Goal: Information Seeking & Learning: Learn about a topic

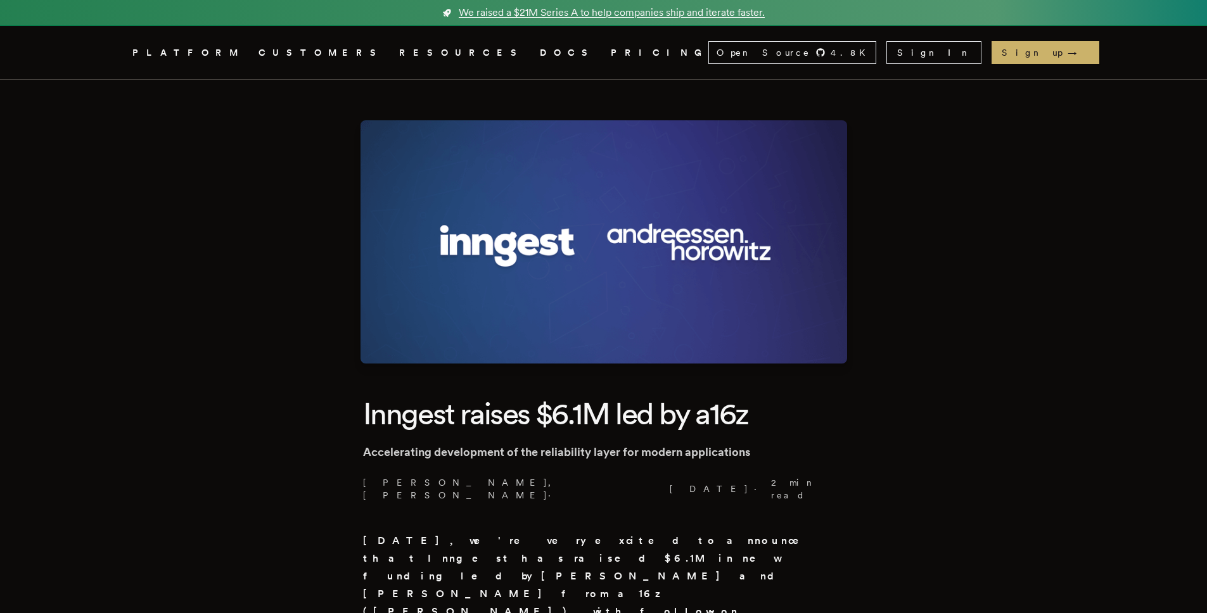
click at [583, 11] on span "We raised a $21M Series A to help companies ship and iterate faster." at bounding box center [612, 12] width 306 height 15
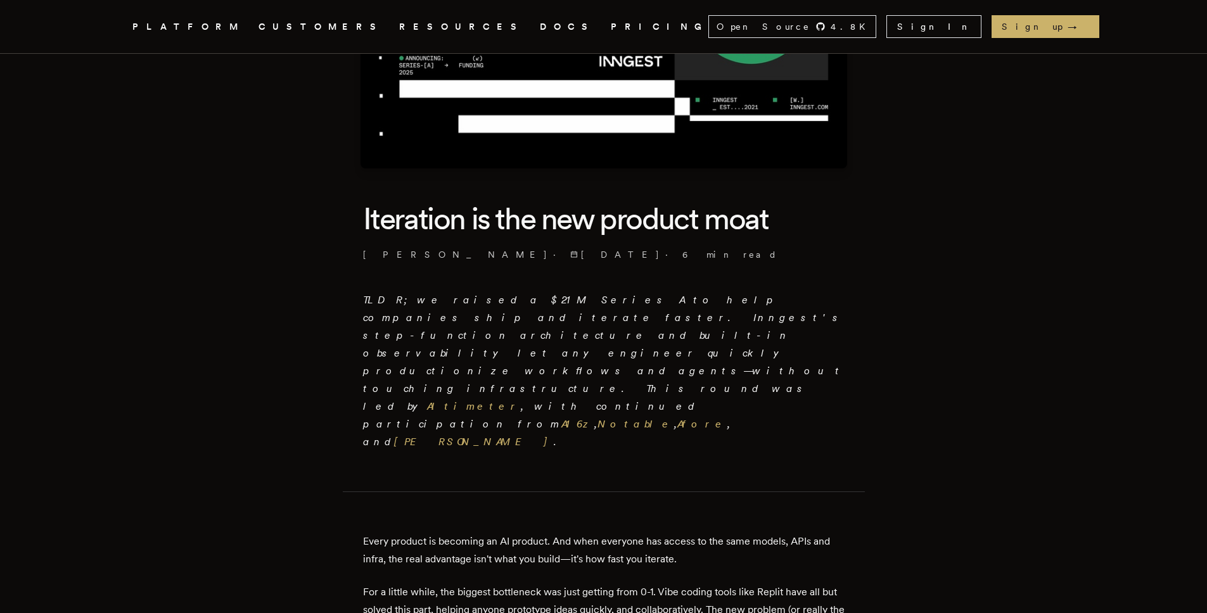
scroll to position [198, 0]
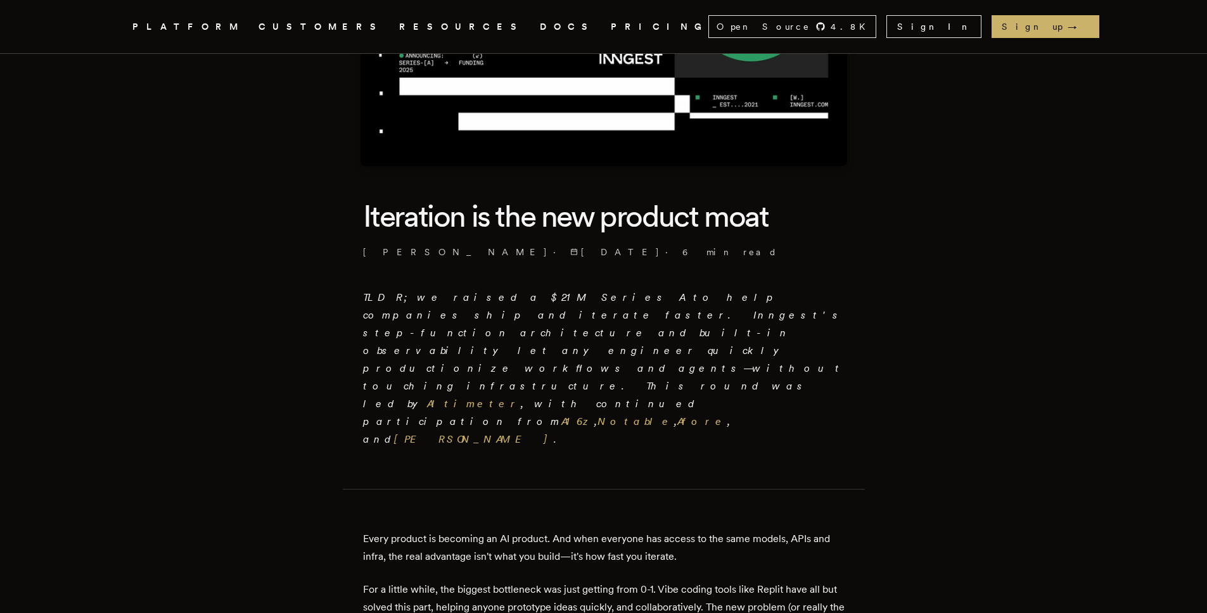
click at [668, 325] on p "TLDR; we raised a $21M Series A to help companies ship and iterate faster. Inng…" at bounding box center [603, 369] width 481 height 160
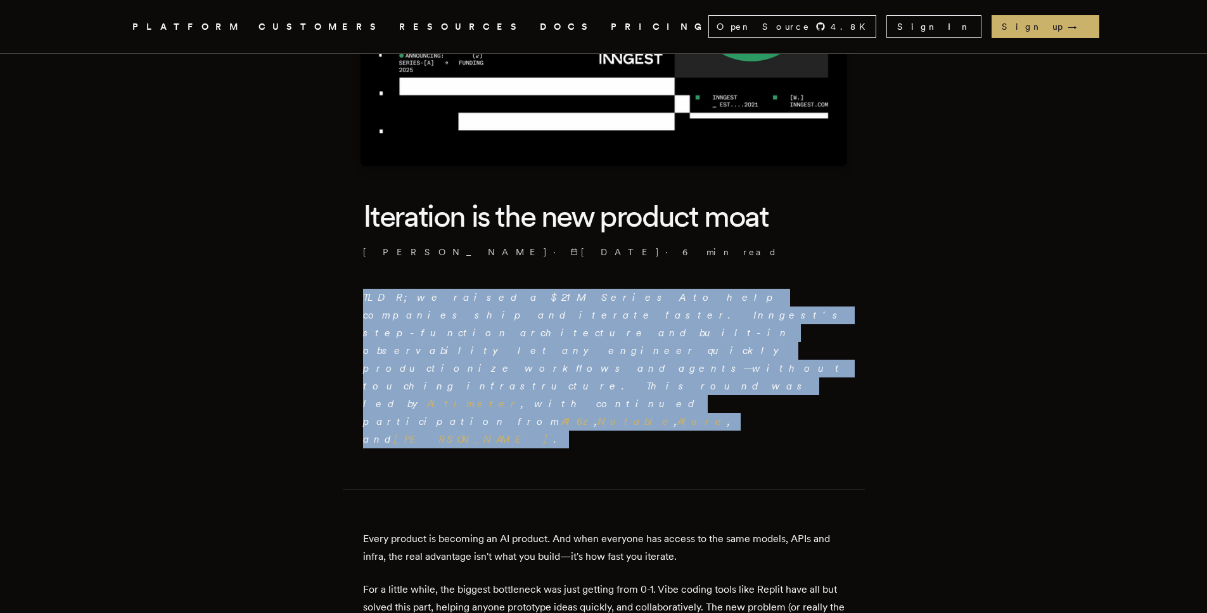
click at [668, 325] on p "TLDR; we raised a $21M Series A to help companies ship and iterate faster. Inng…" at bounding box center [603, 369] width 481 height 160
click at [692, 333] on em "TLDR; we raised a $21M Series A to help companies ship and iterate faster. Inng…" at bounding box center [603, 368] width 481 height 154
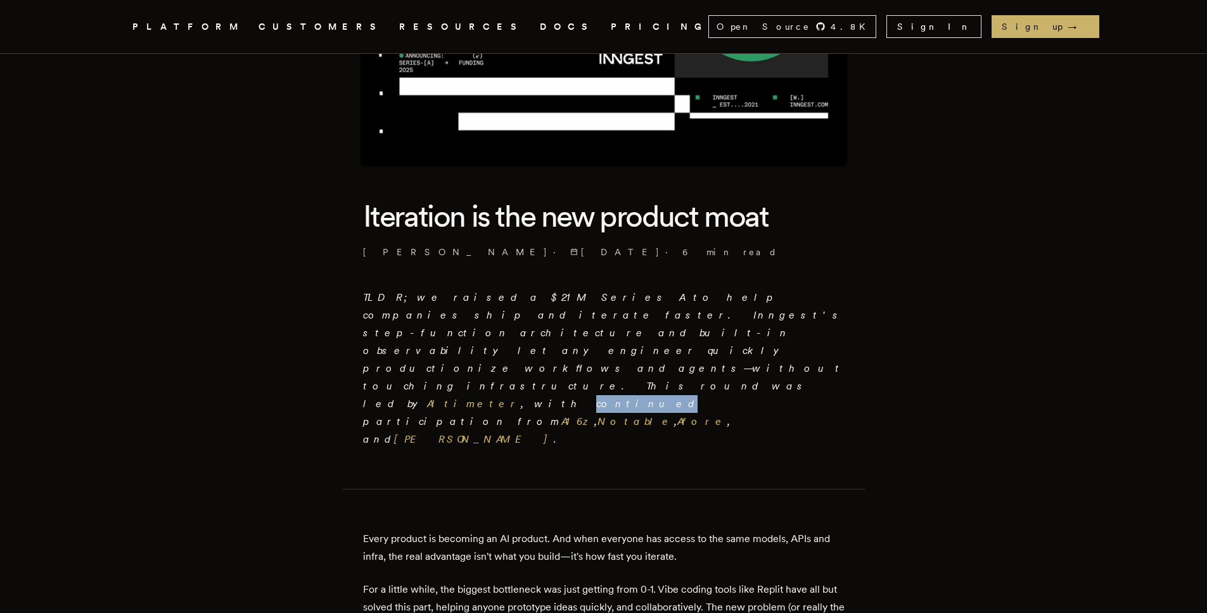
click at [692, 333] on em "TLDR; we raised a $21M Series A to help companies ship and iterate faster. Inng…" at bounding box center [603, 368] width 481 height 154
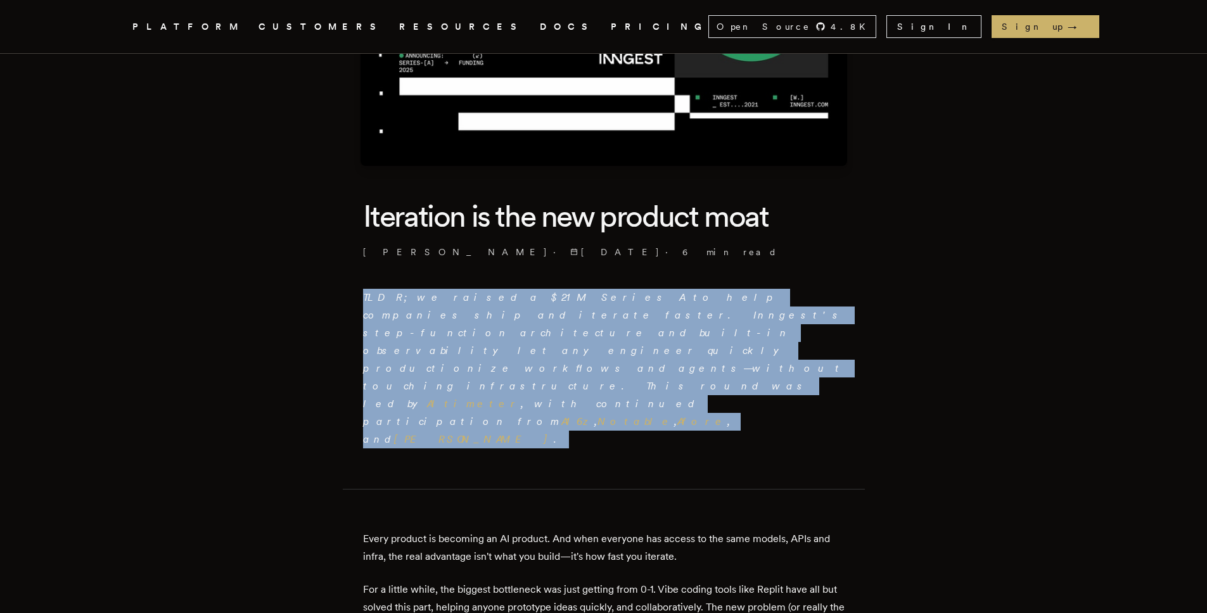
click at [692, 333] on em "TLDR; we raised a $21M Series A to help companies ship and iterate faster. Inng…" at bounding box center [603, 368] width 481 height 154
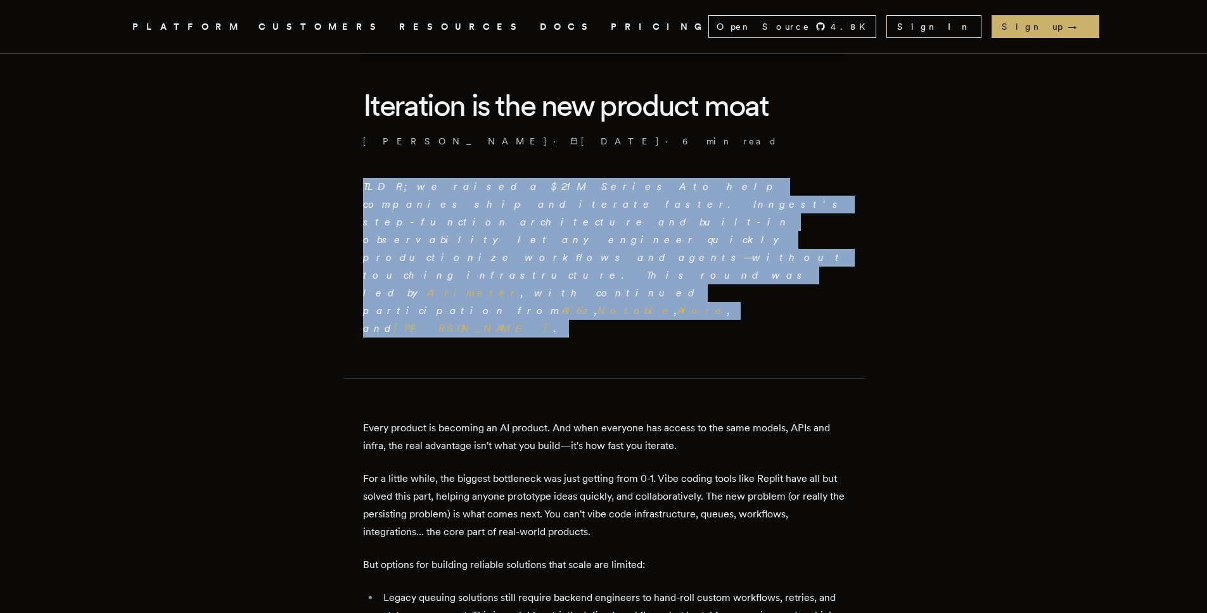
scroll to position [328, 0]
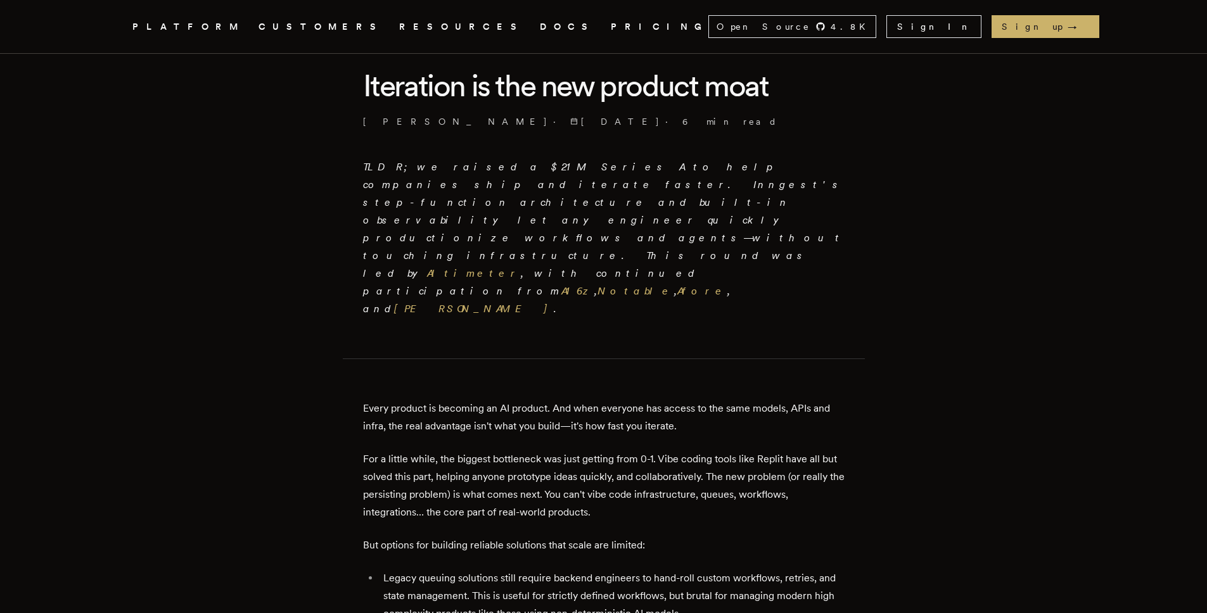
click at [692, 400] on p "Every product is becoming an AI product. And when everyone has access to the sa…" at bounding box center [603, 417] width 481 height 35
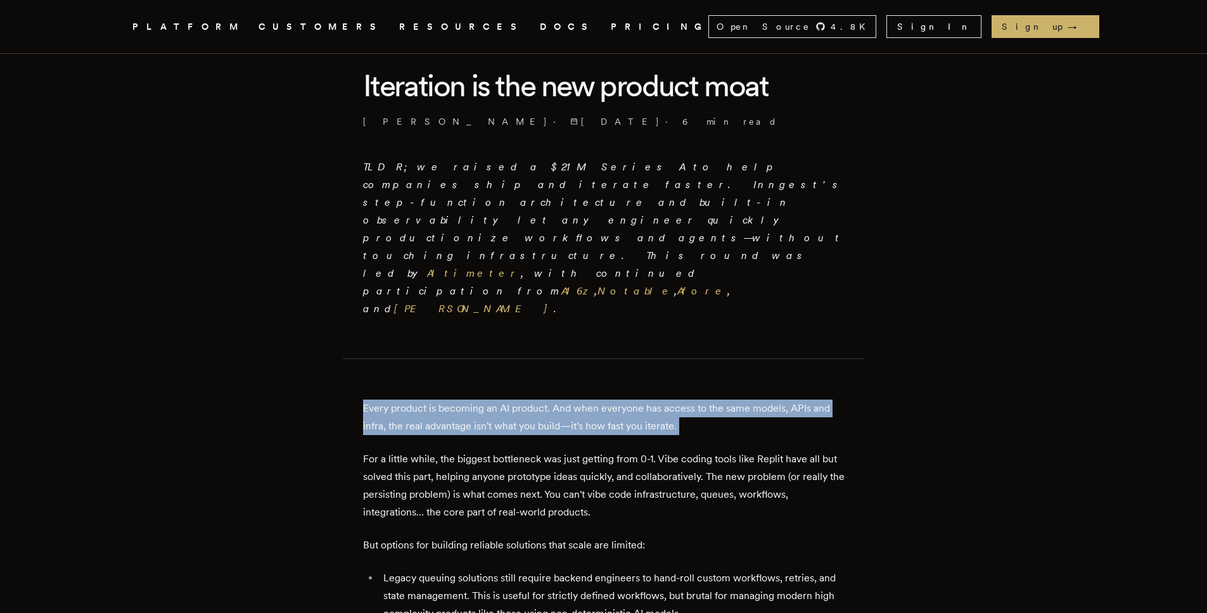
click at [692, 400] on p "Every product is becoming an AI product. And when everyone has access to the sa…" at bounding box center [603, 417] width 481 height 35
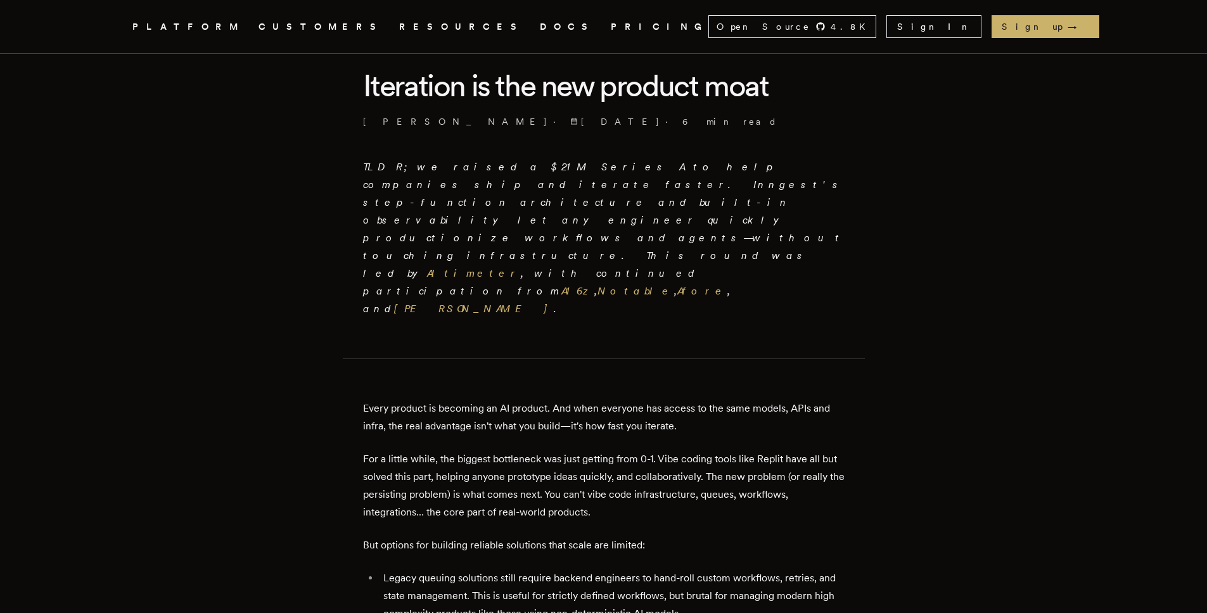
click at [662, 450] on p "For a little while, the biggest bottleneck was just getting from 0-1. Vibe codi…" at bounding box center [603, 485] width 481 height 71
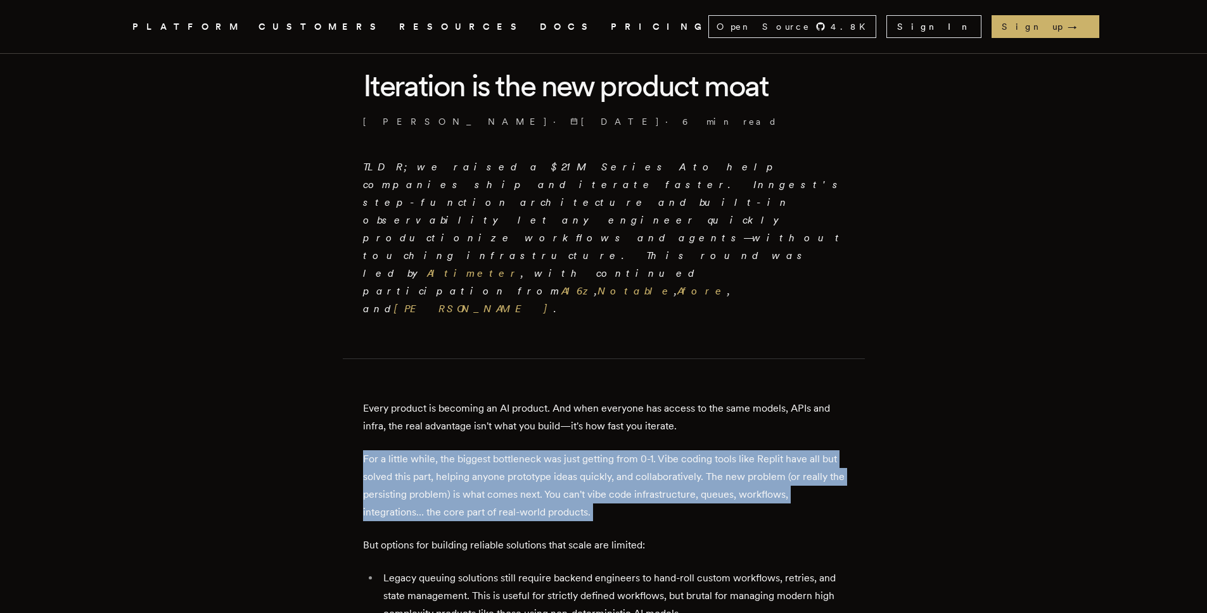
click at [662, 450] on p "For a little while, the biggest bottleneck was just getting from 0-1. Vibe codi…" at bounding box center [603, 485] width 481 height 71
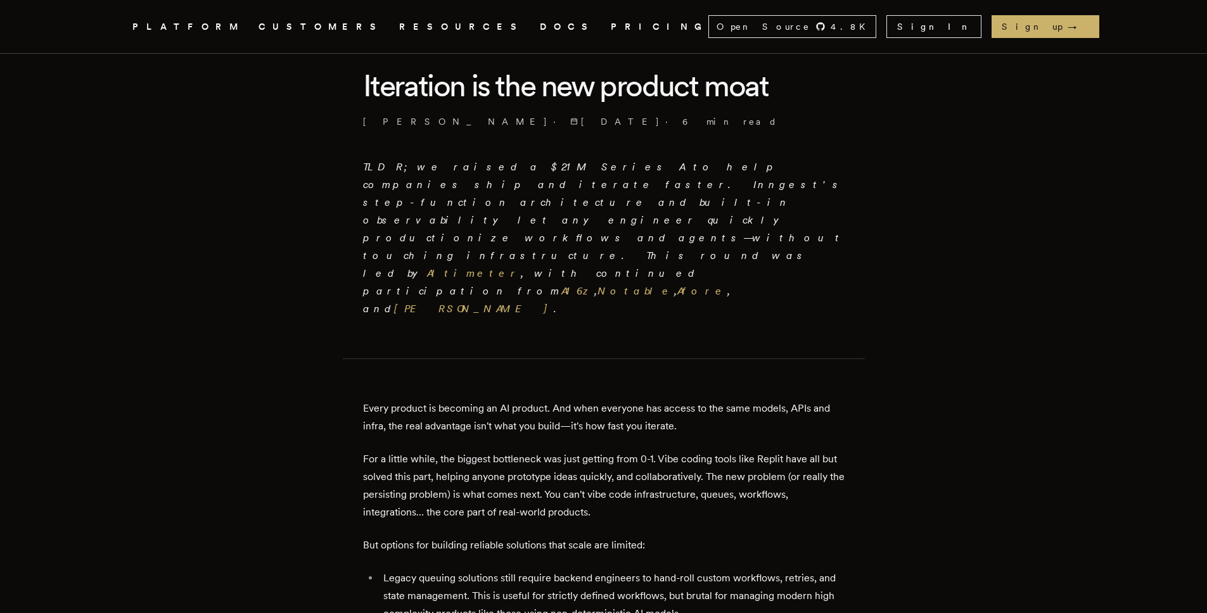
click at [671, 400] on p "Every product is becoming an AI product. And when everyone has access to the sa…" at bounding box center [603, 417] width 481 height 35
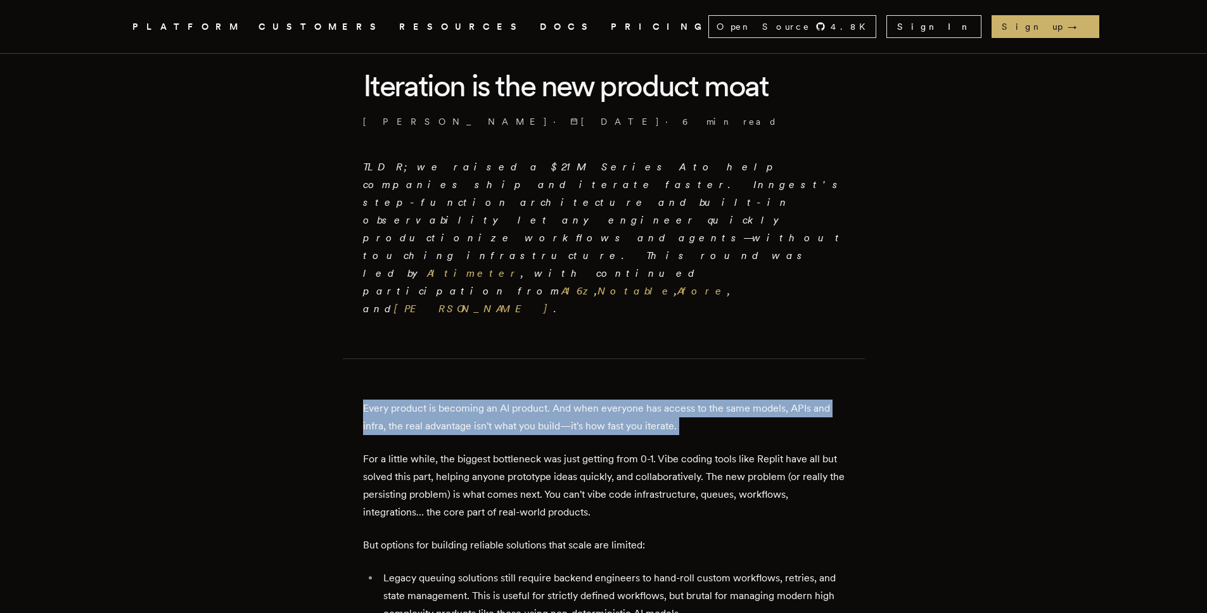
click at [671, 400] on p "Every product is becoming an AI product. And when everyone has access to the sa…" at bounding box center [603, 417] width 481 height 35
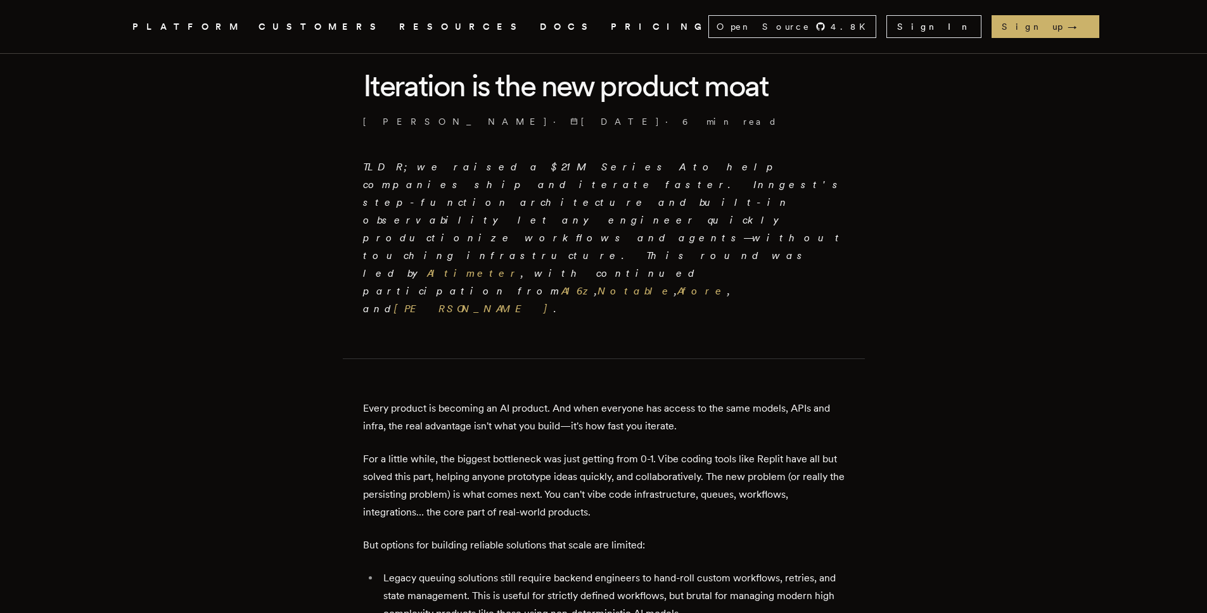
click at [649, 450] on p "For a little while, the biggest bottleneck was just getting from 0-1. Vibe codi…" at bounding box center [603, 485] width 481 height 71
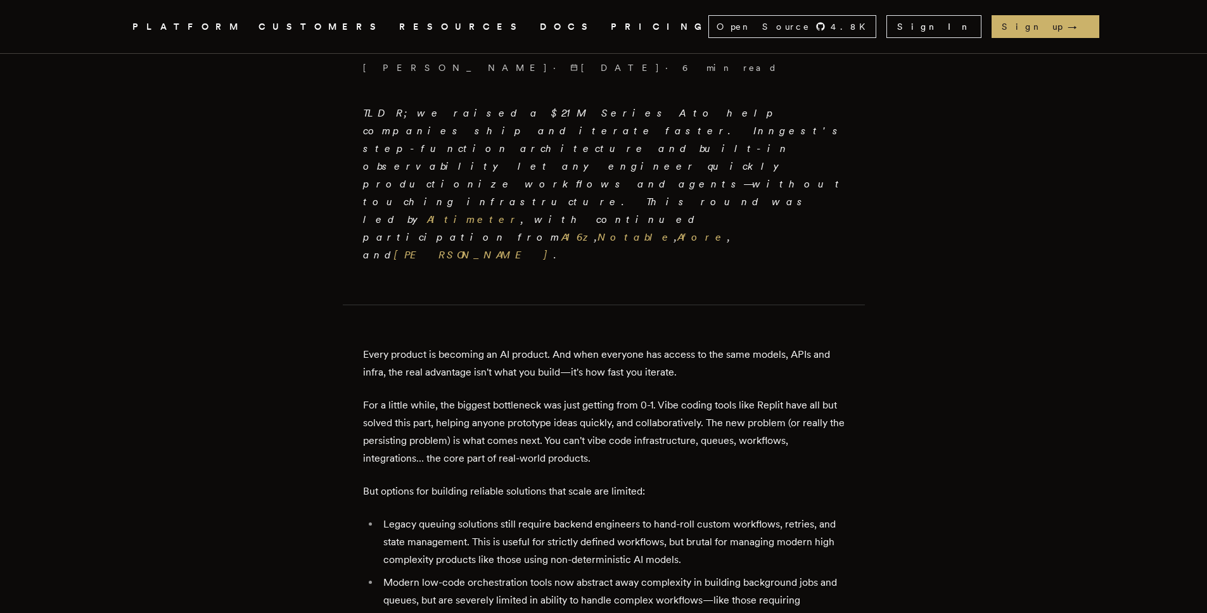
scroll to position [394, 0]
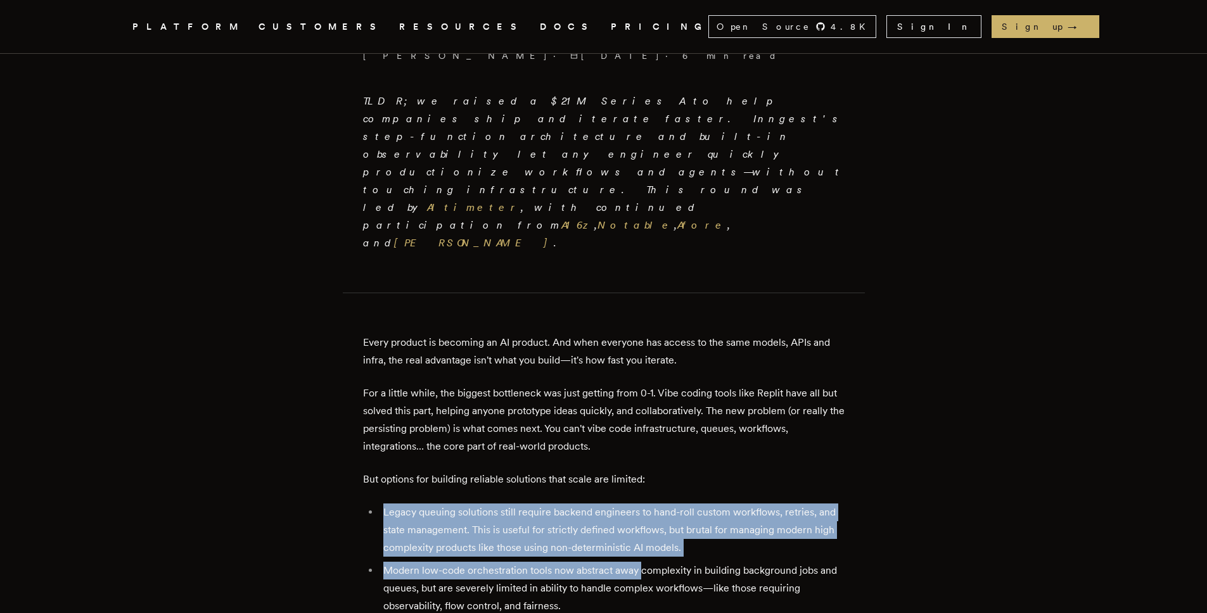
click at [640, 562] on li "Modern low-code orchestration tools now abstract away complexity in building ba…" at bounding box center [611, 588] width 465 height 53
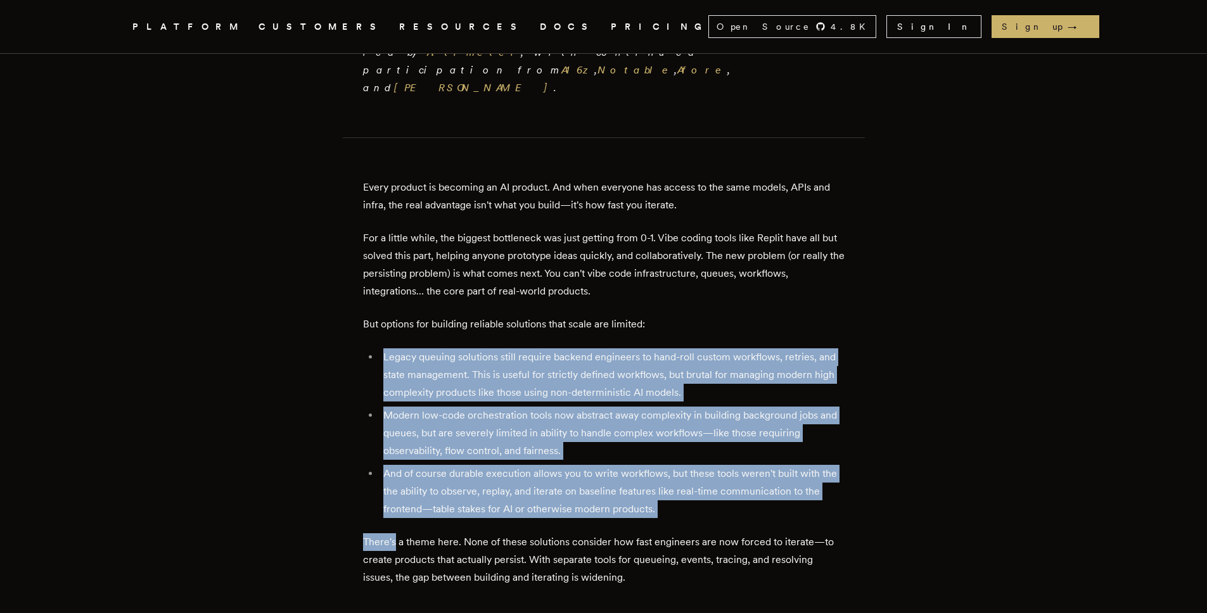
scroll to position [559, 0]
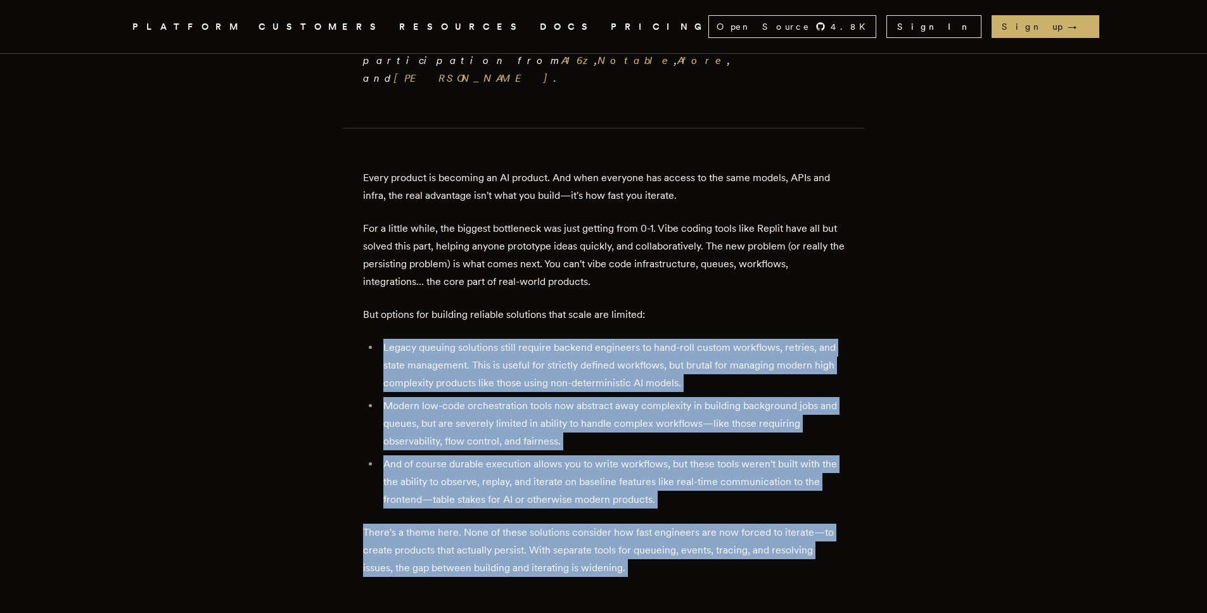
click at [642, 524] on p "There's a theme here. None of these solutions consider how fast engineers are n…" at bounding box center [603, 550] width 481 height 53
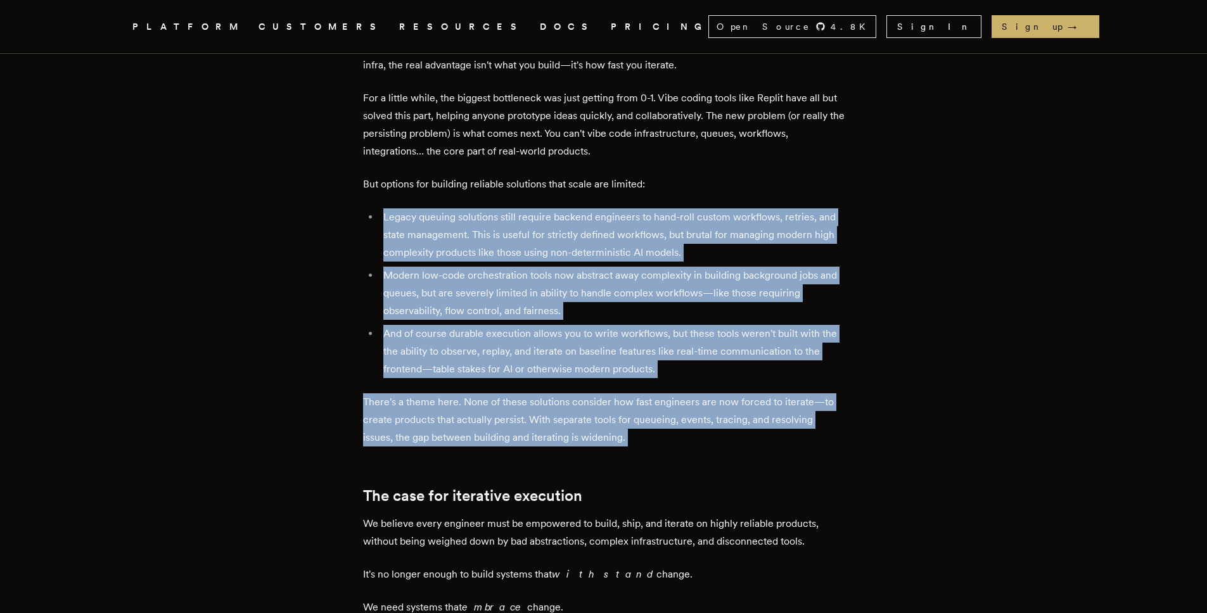
scroll to position [716, 0]
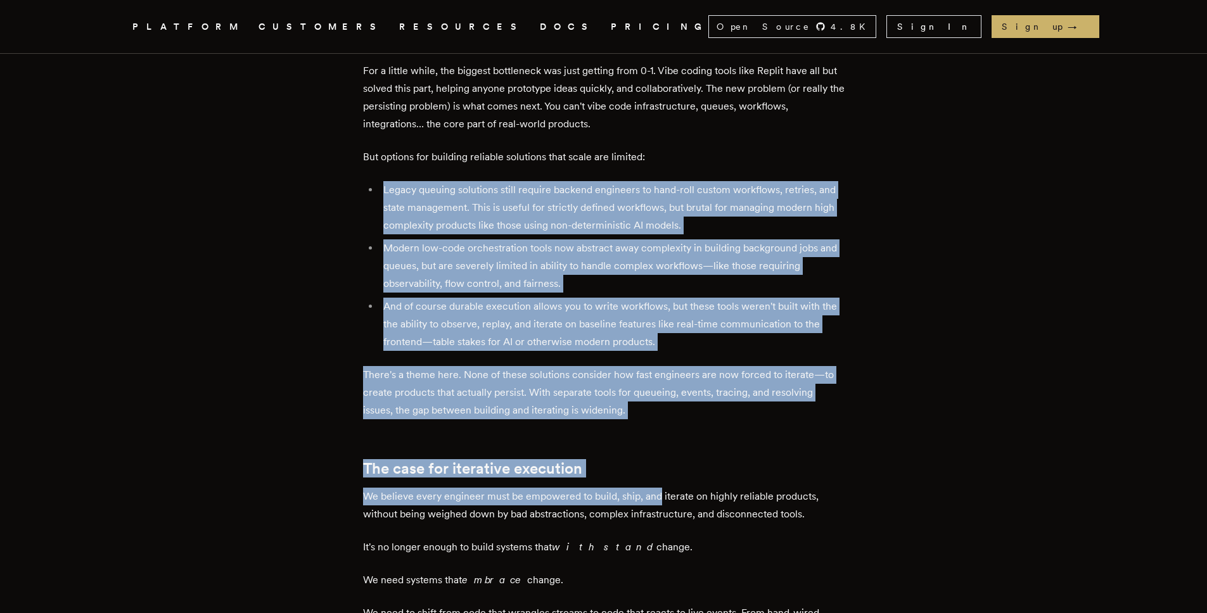
click at [649, 488] on p "We believe every engineer must be empowered to build, ship, and iterate on high…" at bounding box center [603, 505] width 481 height 35
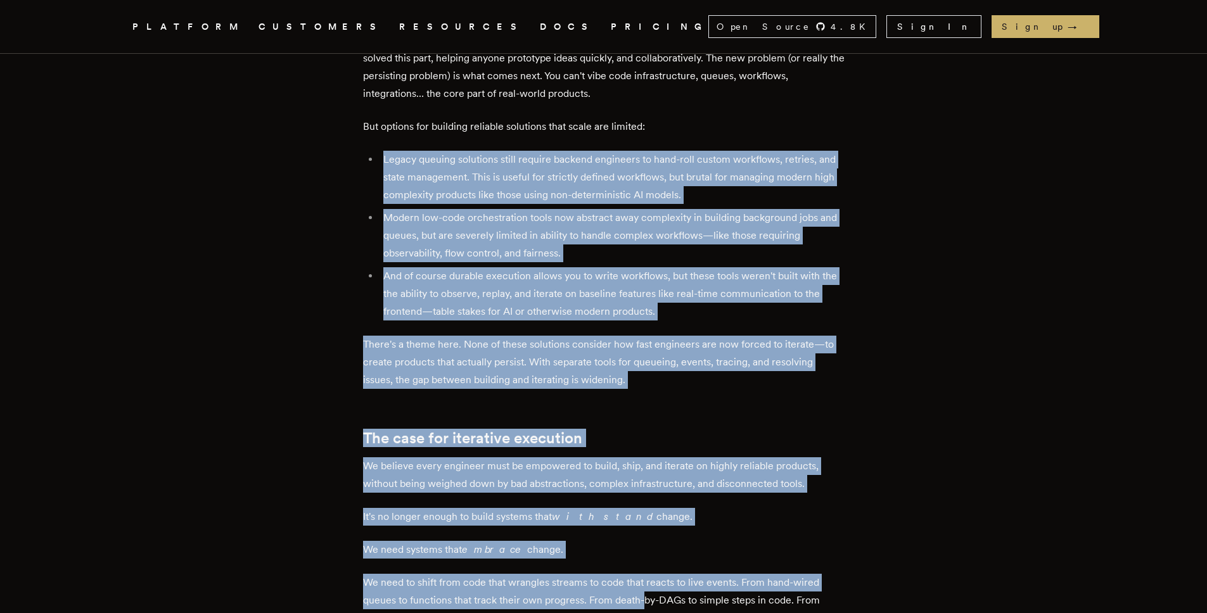
click at [646, 574] on p "We need to shift from code that wrangles streams to code that reacts to live ev…" at bounding box center [603, 600] width 481 height 53
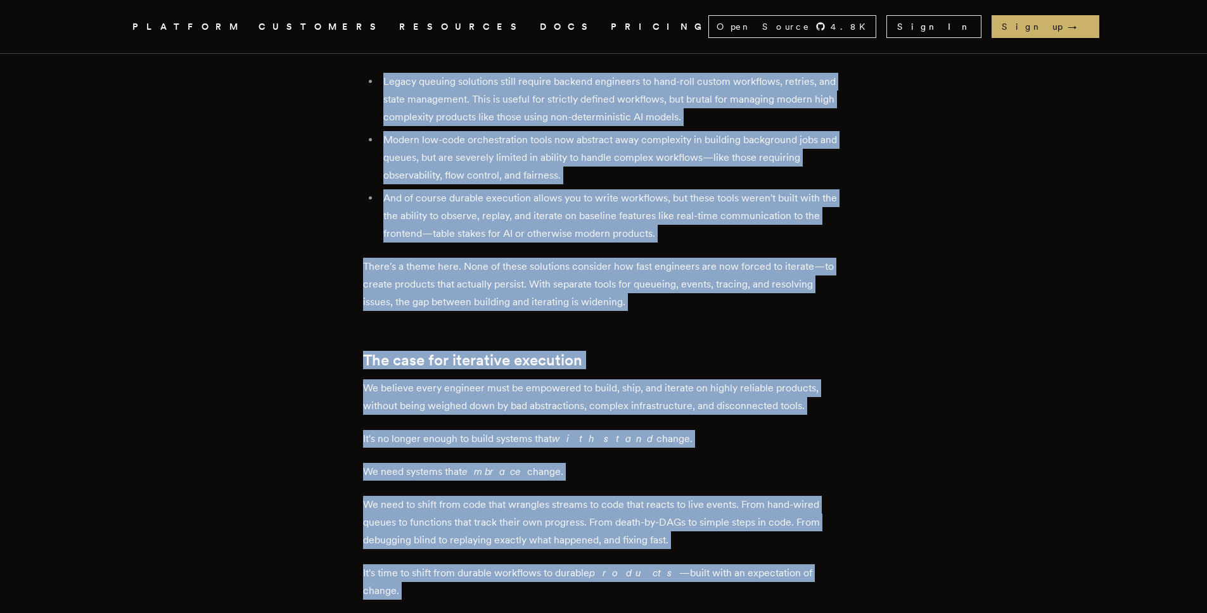
click at [646, 613] on p "This is iterative execution. It's marked by 4 key features:" at bounding box center [603, 624] width 481 height 18
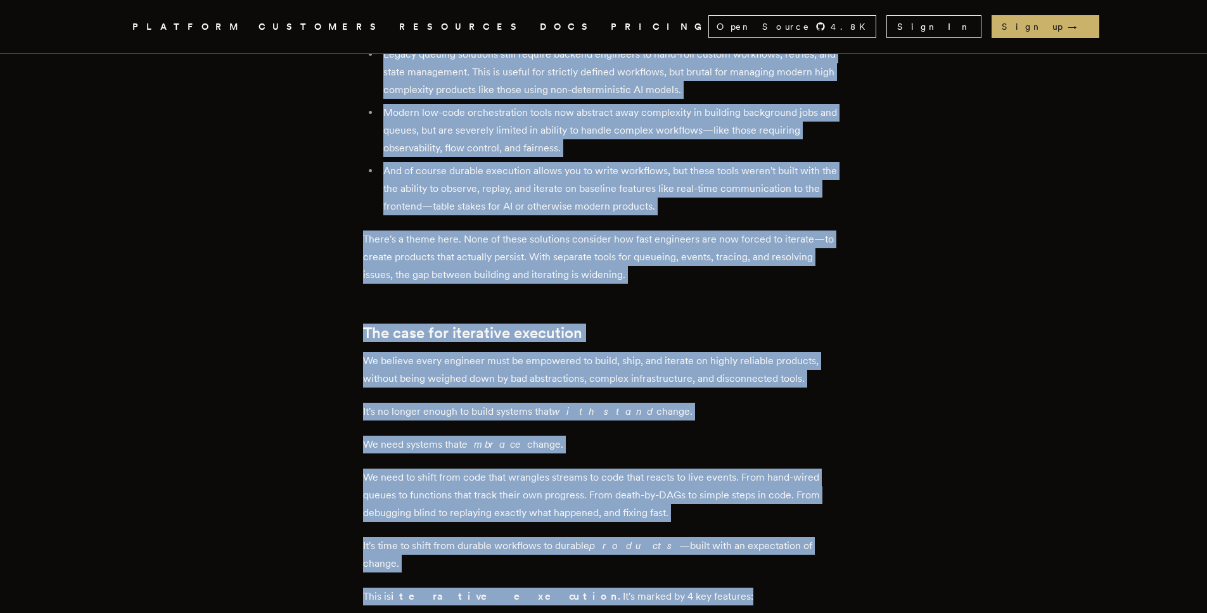
scroll to position [851, 0]
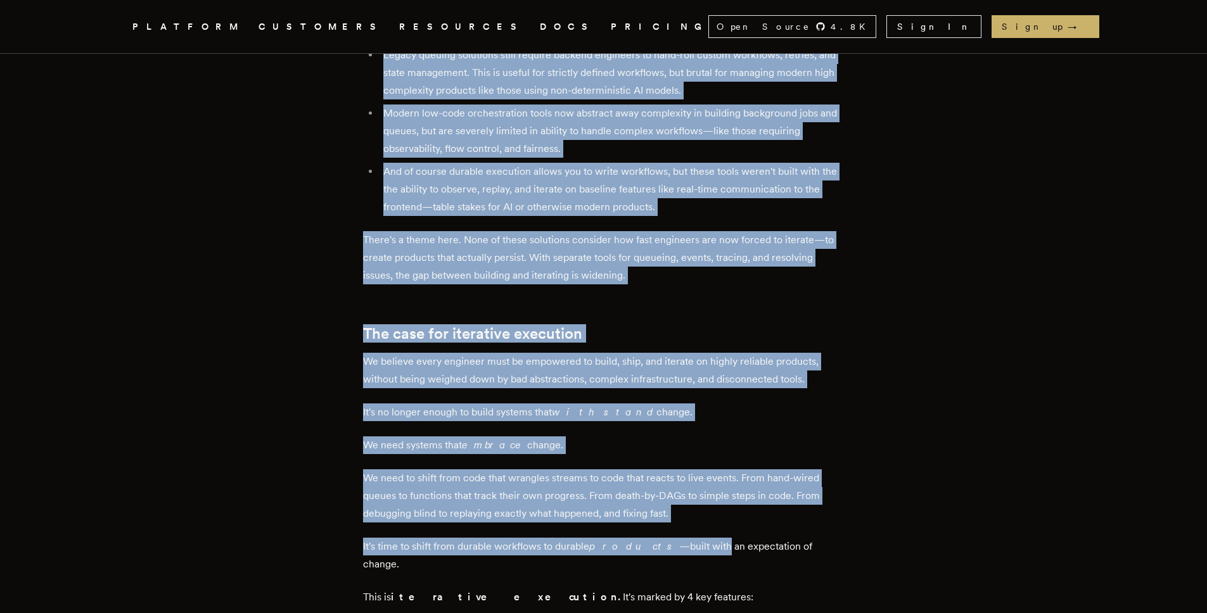
click at [673, 538] on p "It's time to shift from durable workflows to durable products —built with an ex…" at bounding box center [603, 555] width 481 height 35
click at [693, 538] on p "It's time to shift from durable workflows to durable products —built with an ex…" at bounding box center [603, 555] width 481 height 35
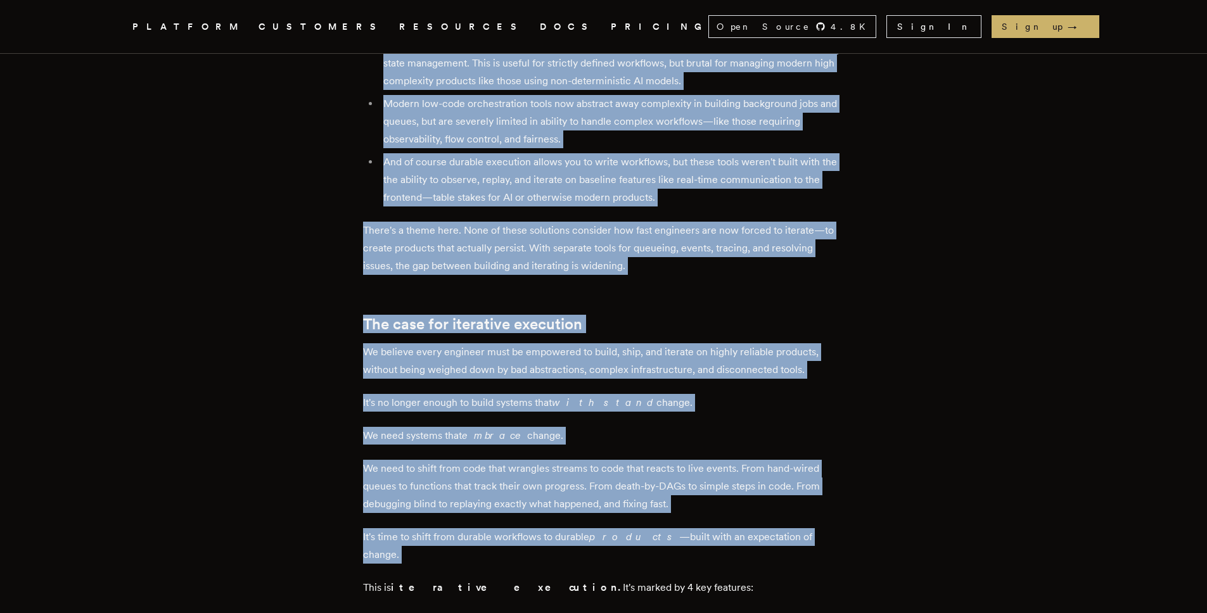
click at [811, 528] on p "It's time to shift from durable workflows to durable products —built with an ex…" at bounding box center [603, 545] width 481 height 35
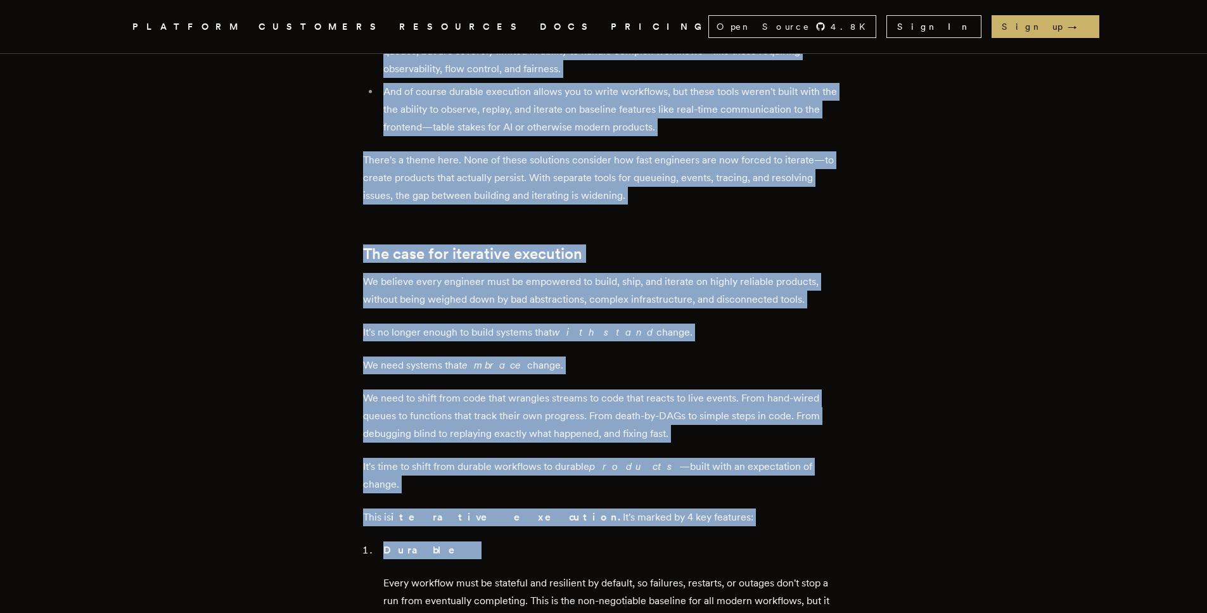
click at [803, 542] on p "Durable" at bounding box center [613, 551] width 461 height 18
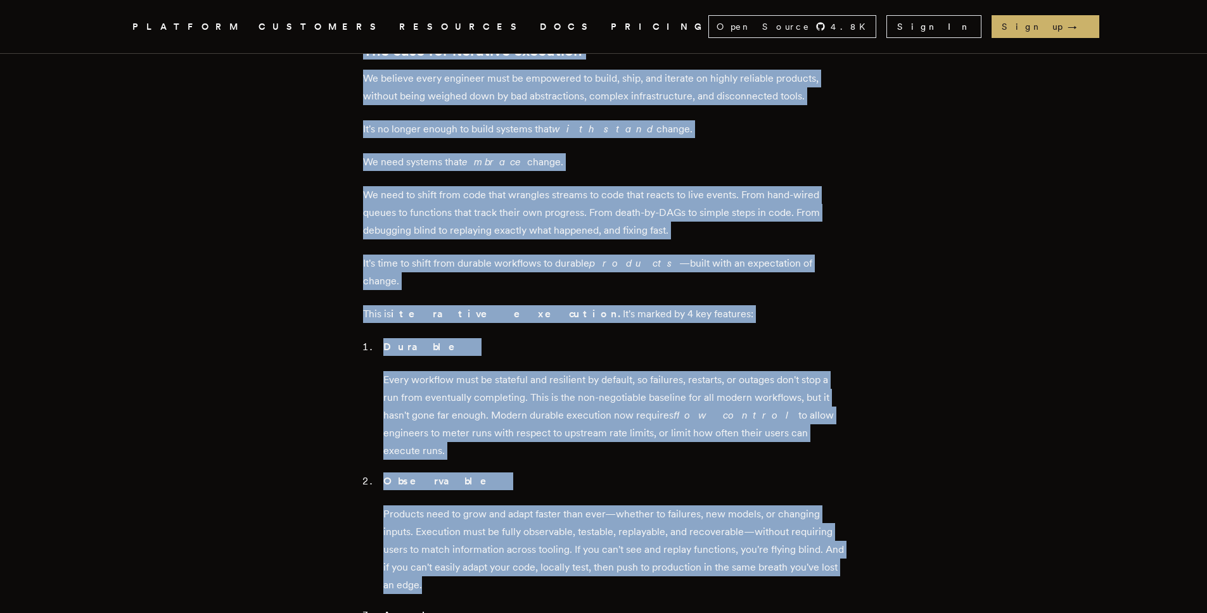
click at [803, 506] on p "Products need to grow and adapt faster than ever—whether to failures, new model…" at bounding box center [613, 550] width 461 height 89
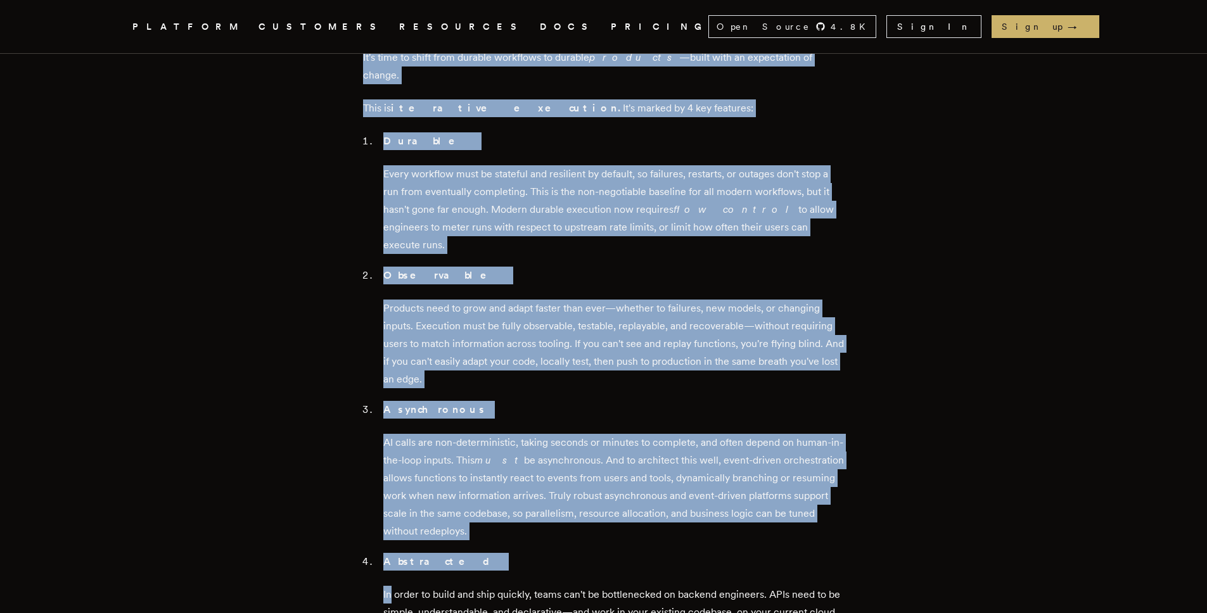
click at [803, 553] on li "Abstracted In order to build and ship quickly, teams can't be bottlenecked on b…" at bounding box center [611, 596] width 465 height 86
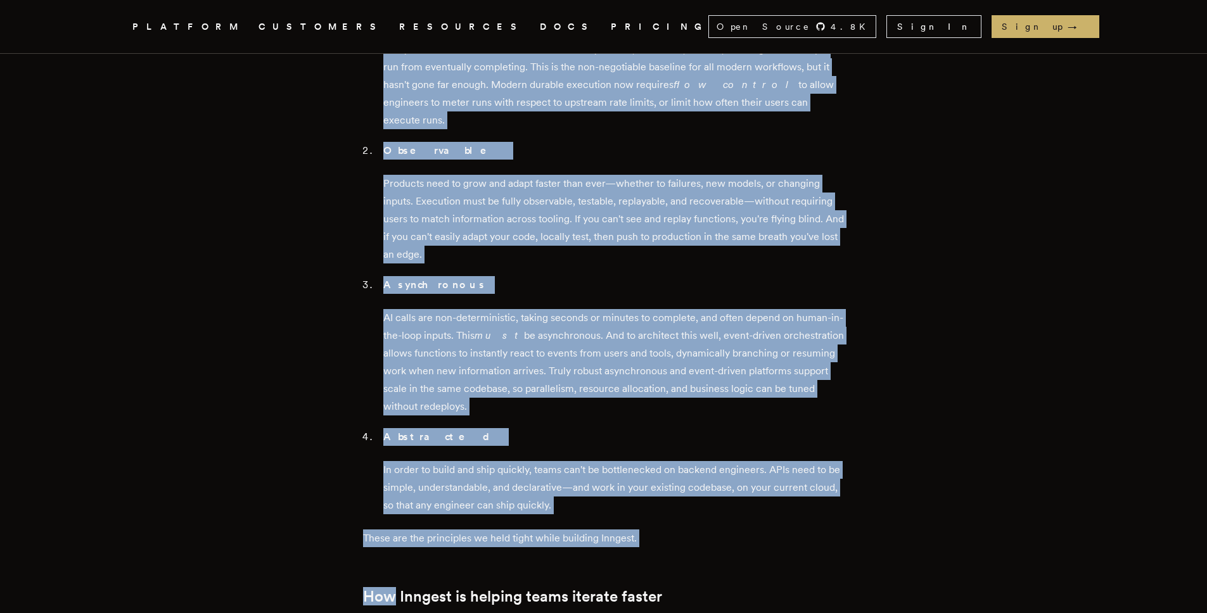
click at [803, 457] on div "TLDR; we raised a $21M Series A to help companies ship and iterate faster. Inng…" at bounding box center [603, 267] width 481 height 2492
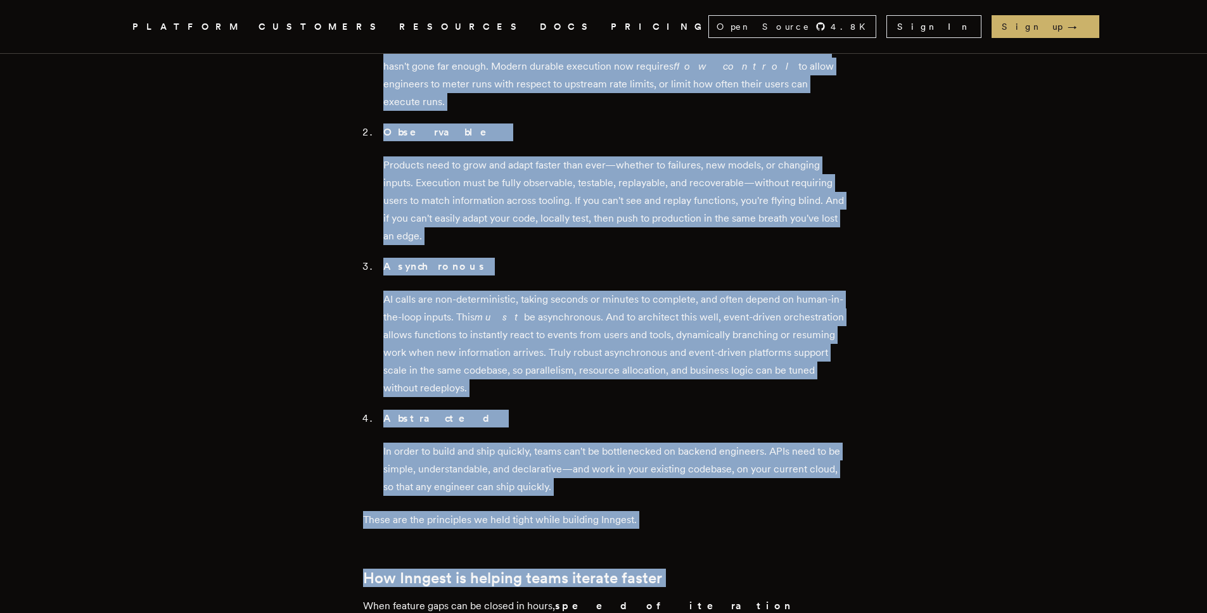
click at [803, 570] on h2 "How Inngest is helping teams iterate faster" at bounding box center [603, 579] width 481 height 18
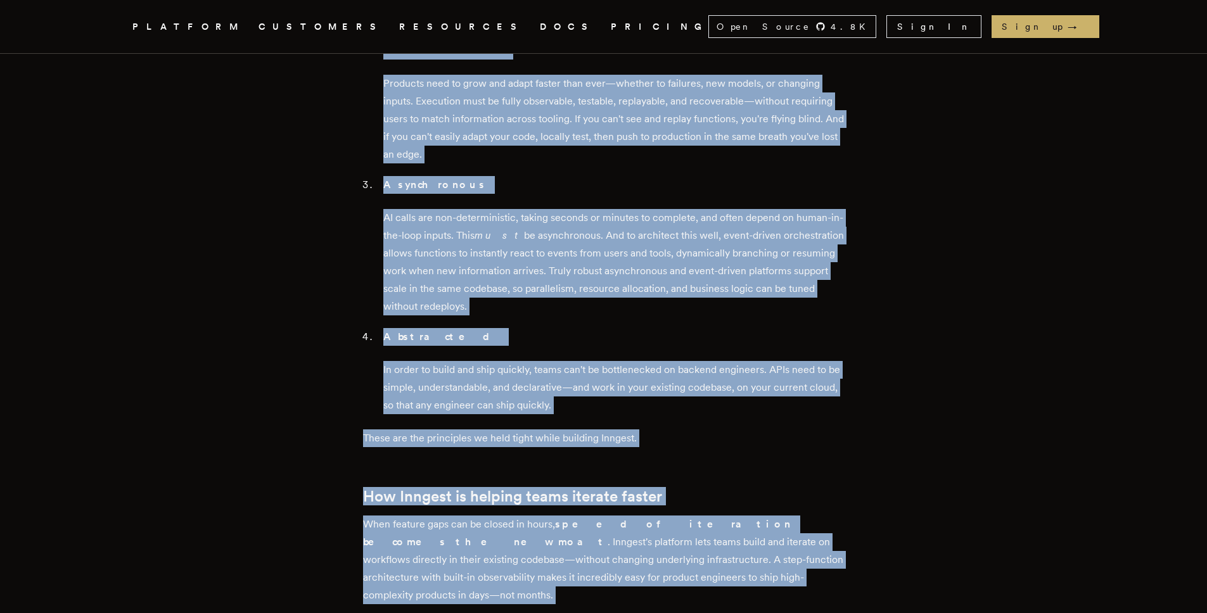
click at [759, 463] on div "TLDR; we raised a $21M Series A to help companies ship and iterate faster. Inng…" at bounding box center [603, 167] width 481 height 2492
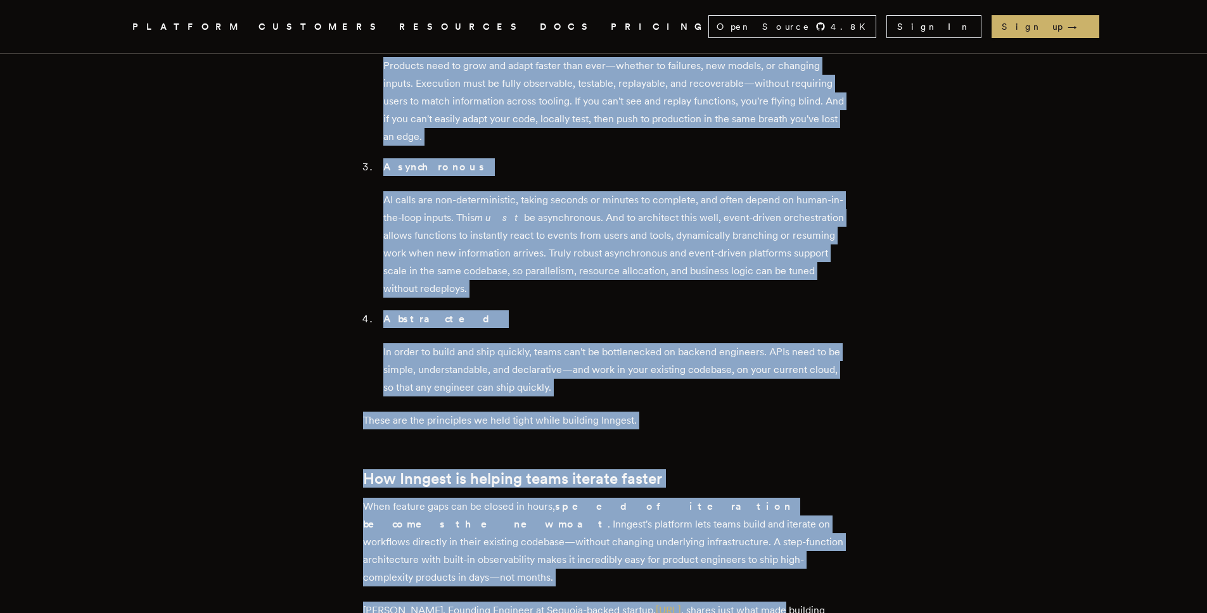
click at [758, 602] on p "Erik Munson, Founding Engineer at Sequoia-backed startup, Day.ai , shares just …" at bounding box center [603, 619] width 481 height 35
click at [756, 602] on p "Erik Munson, Founding Engineer at Sequoia-backed startup, Day.ai , shares just …" at bounding box center [603, 619] width 481 height 35
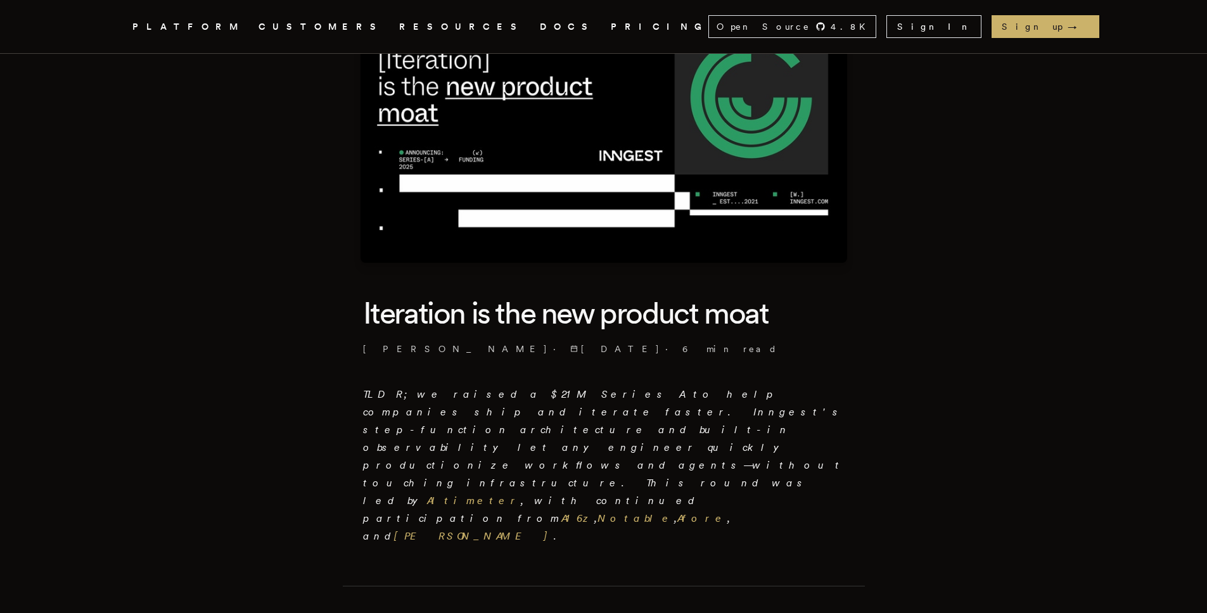
scroll to position [0, 0]
